Goal: Find specific page/section: Find specific page/section

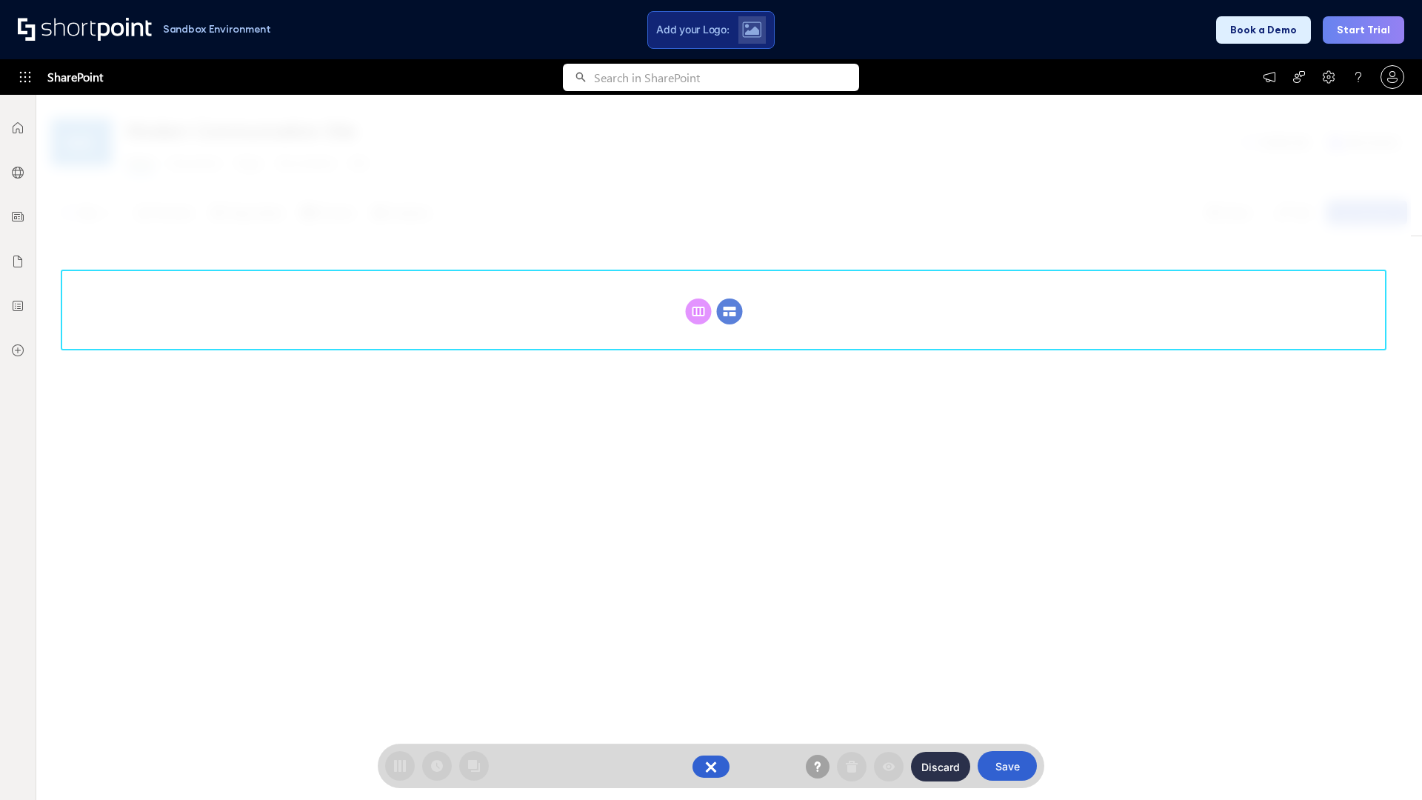
scroll to position [204, 0]
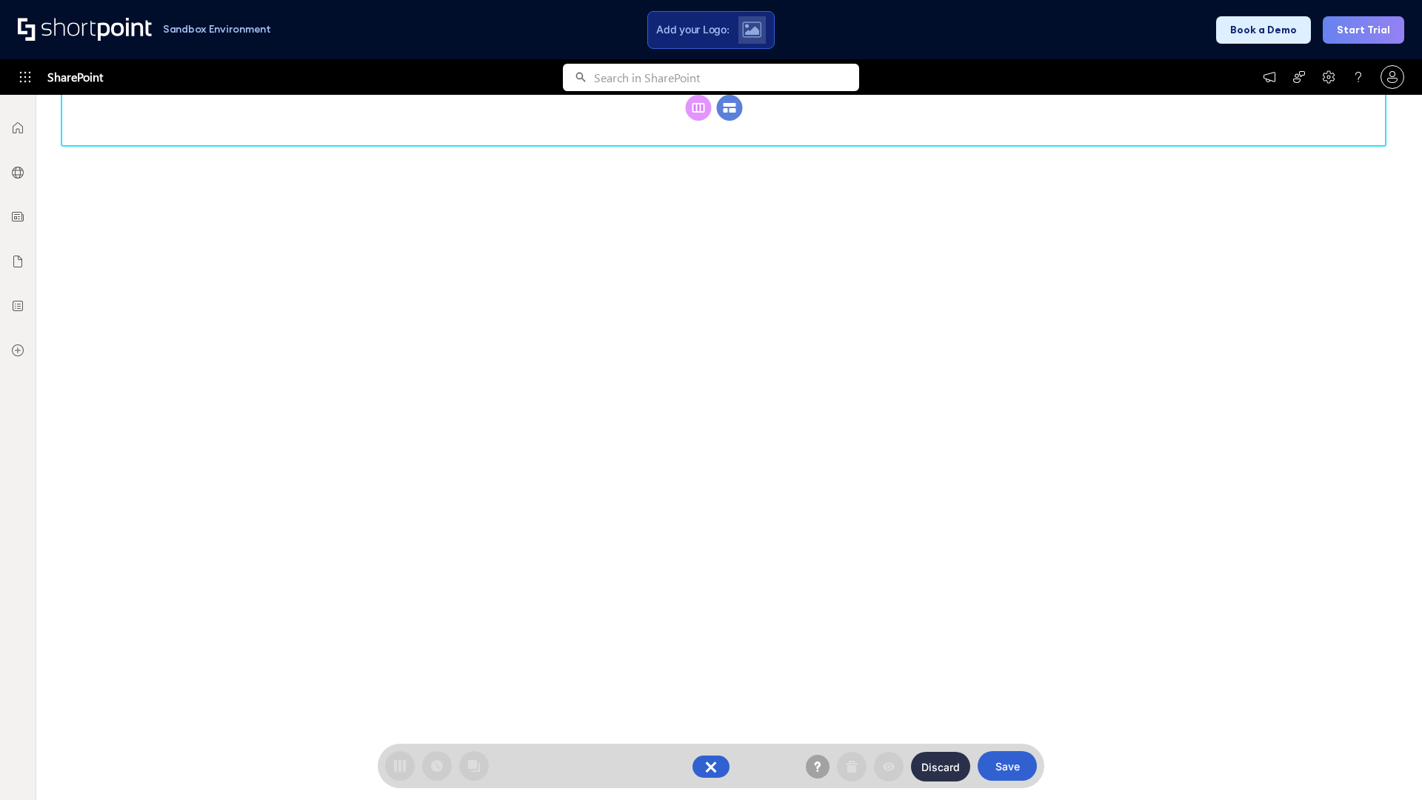
click at [730, 121] on circle at bounding box center [730, 108] width 26 height 26
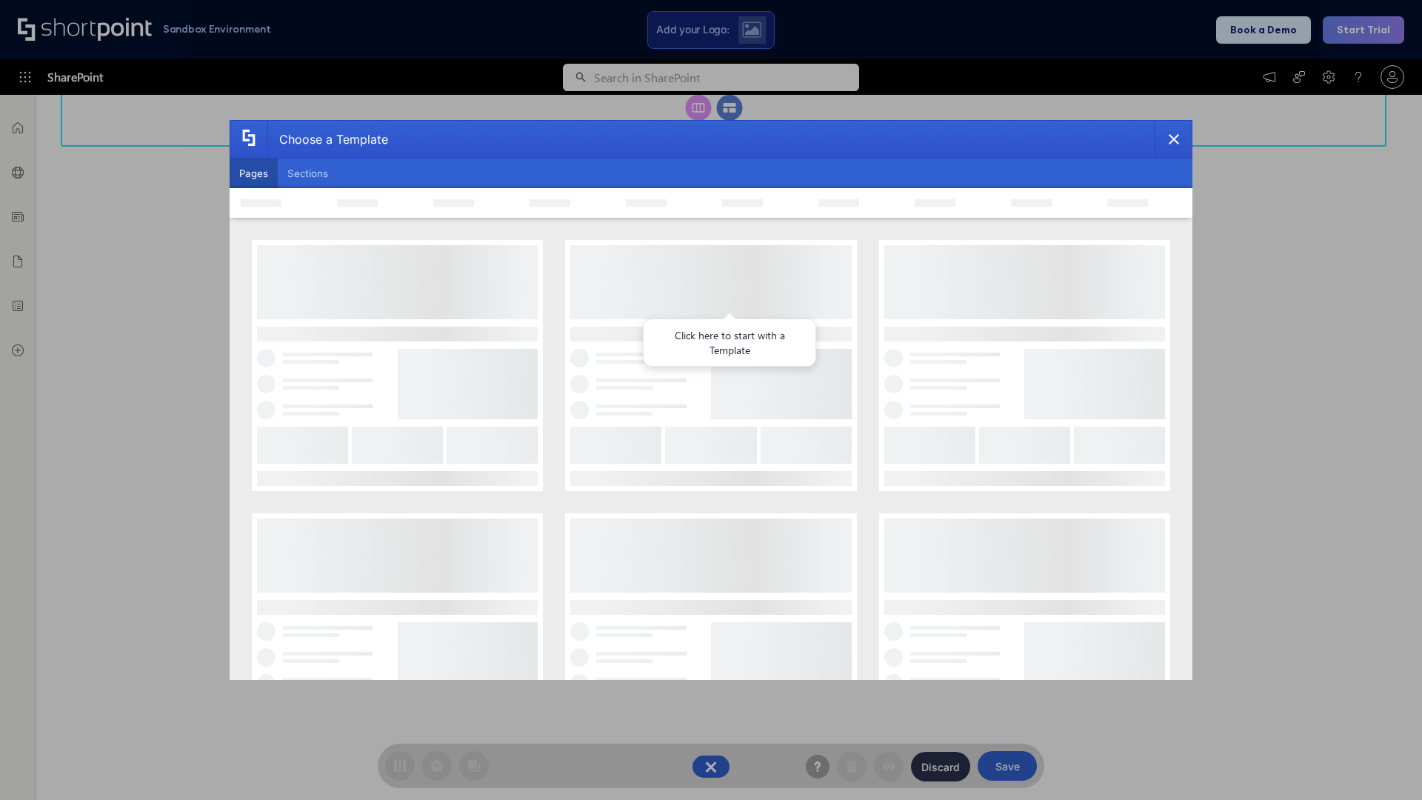
scroll to position [0, 0]
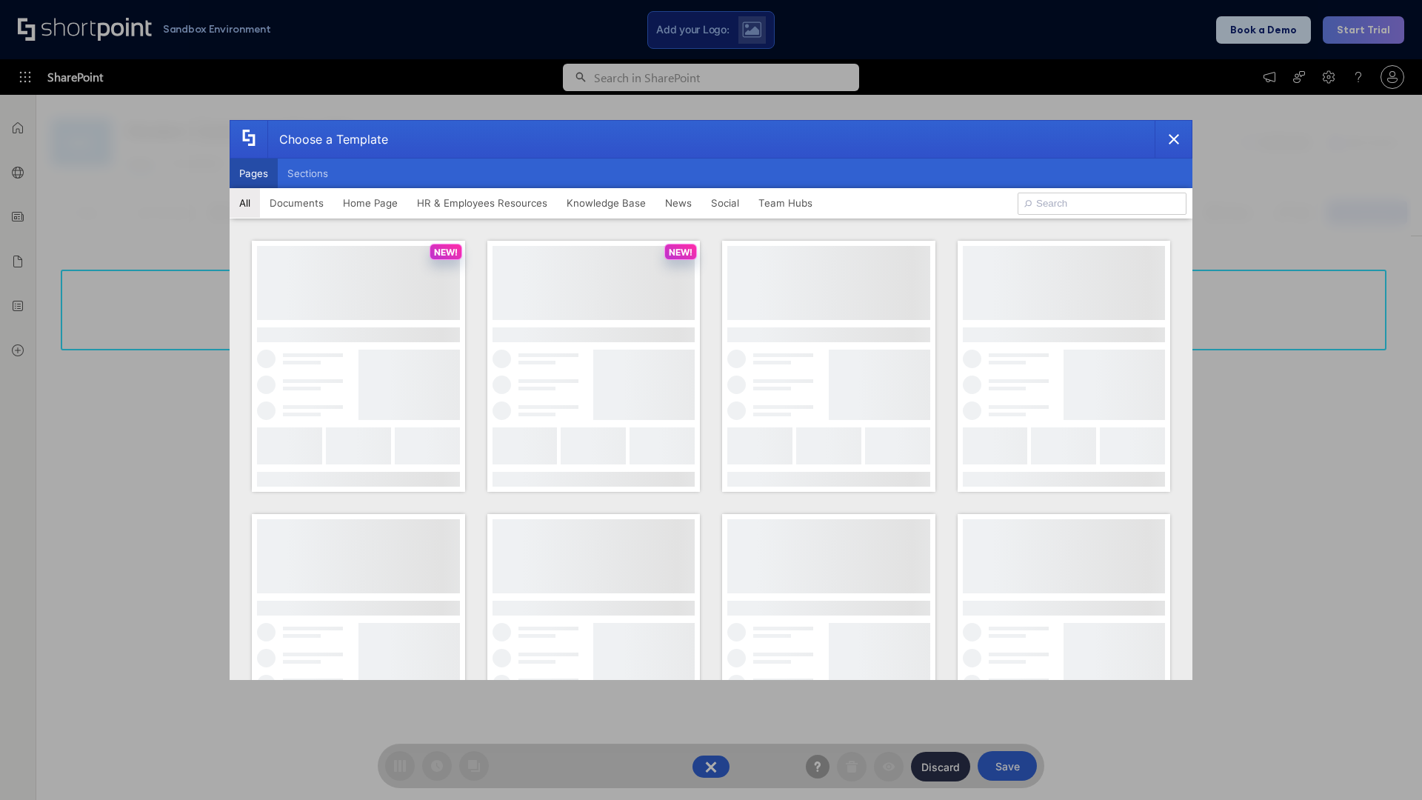
click at [253, 173] on button "Pages" at bounding box center [254, 174] width 48 height 30
type input "Documents 2"
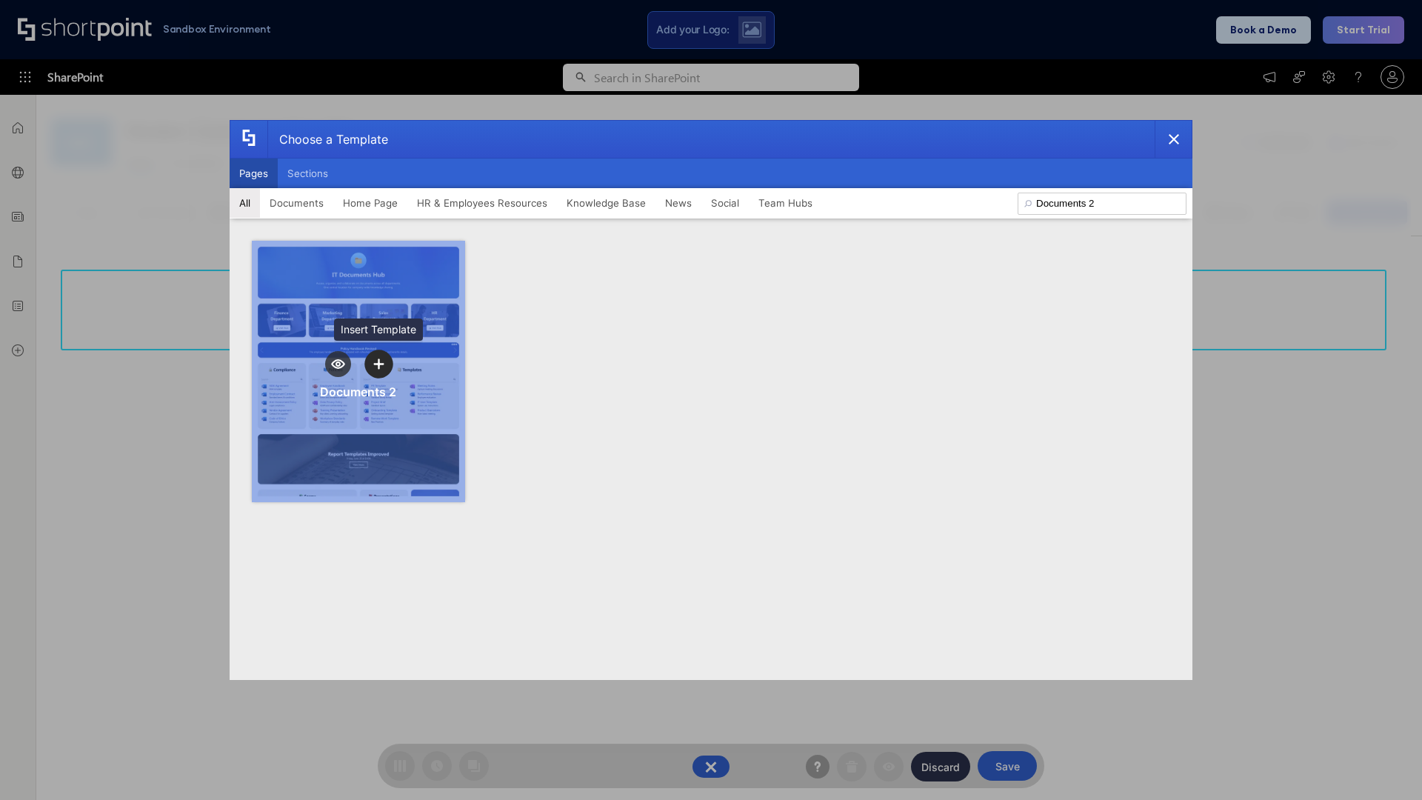
click at [378, 364] on icon "template selector" at bounding box center [378, 363] width 10 height 10
